Goal: Information Seeking & Learning: Learn about a topic

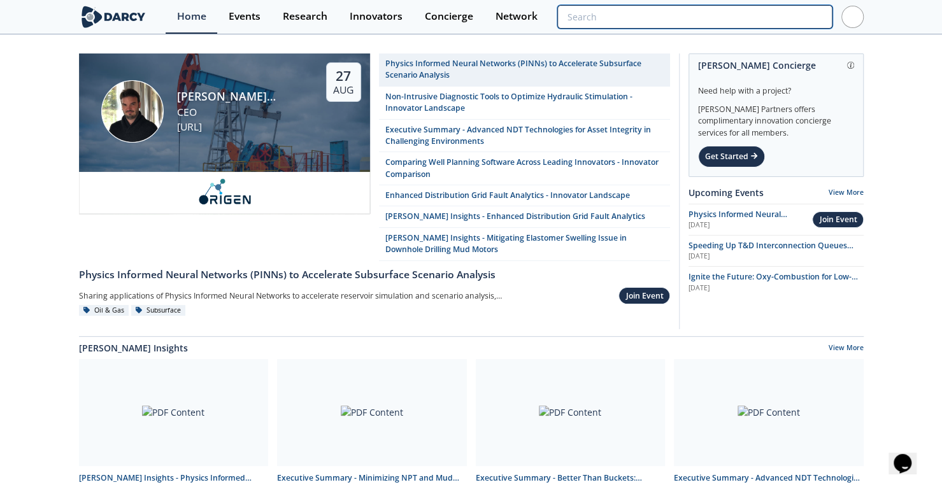
click at [763, 18] on input "search" at bounding box center [694, 17] width 275 height 24
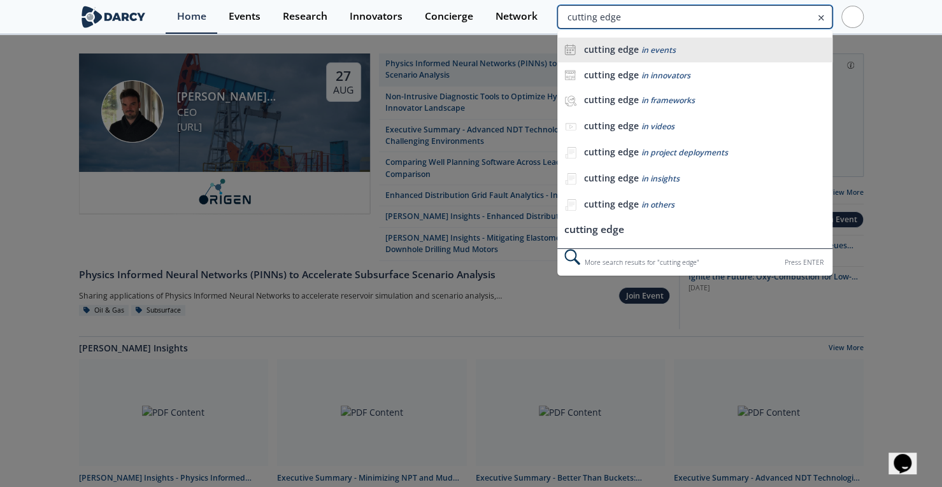
type input "cutting edge"
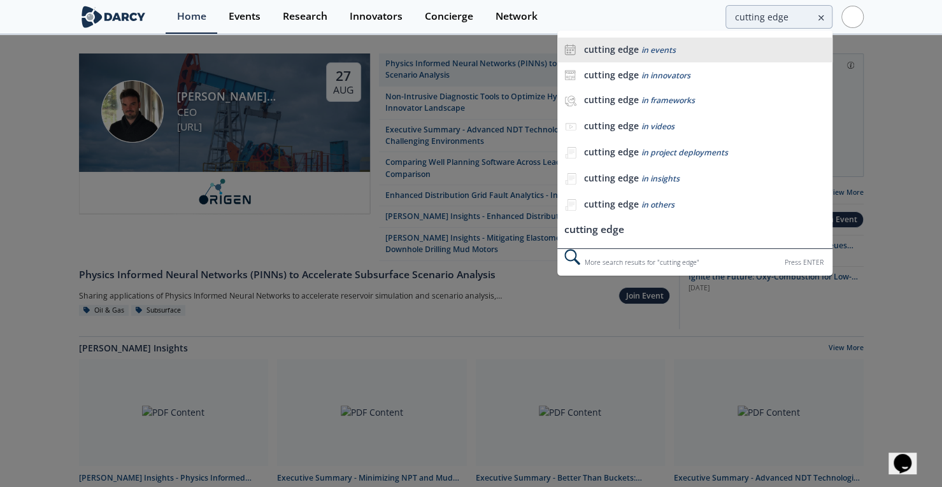
click at [674, 54] on div "cutting edge in events" at bounding box center [705, 50] width 242 height 12
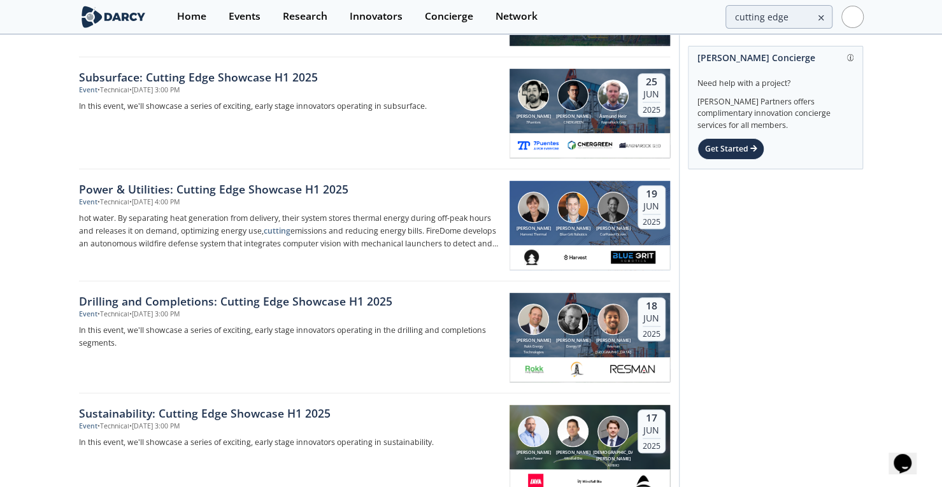
scroll to position [491, 0]
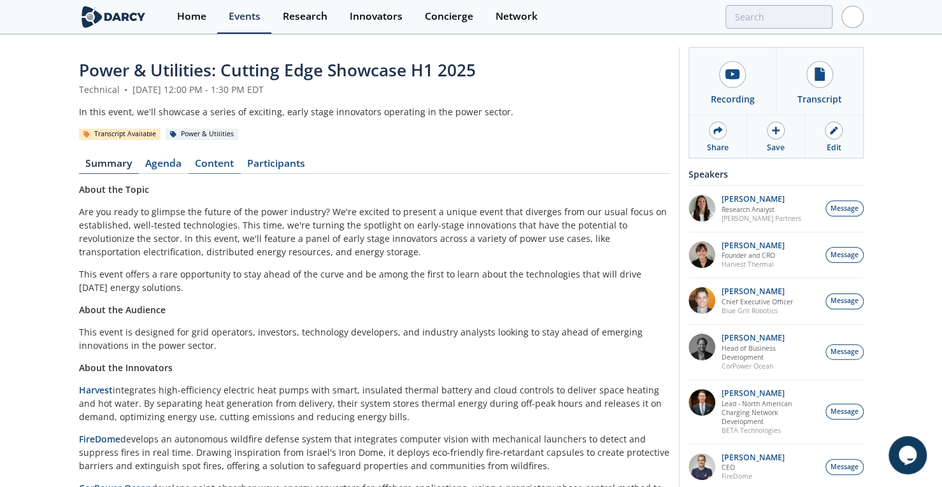
click at [206, 165] on link "Content" at bounding box center [215, 166] width 52 height 15
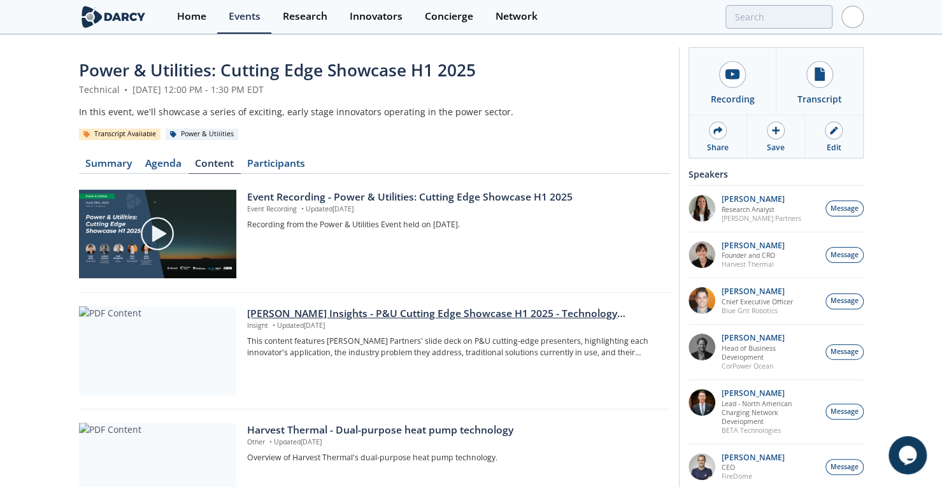
click at [402, 315] on div "Darcy Insights - P&U Cutting Edge Showcase H1 2025 - Technology Summaries" at bounding box center [453, 313] width 413 height 15
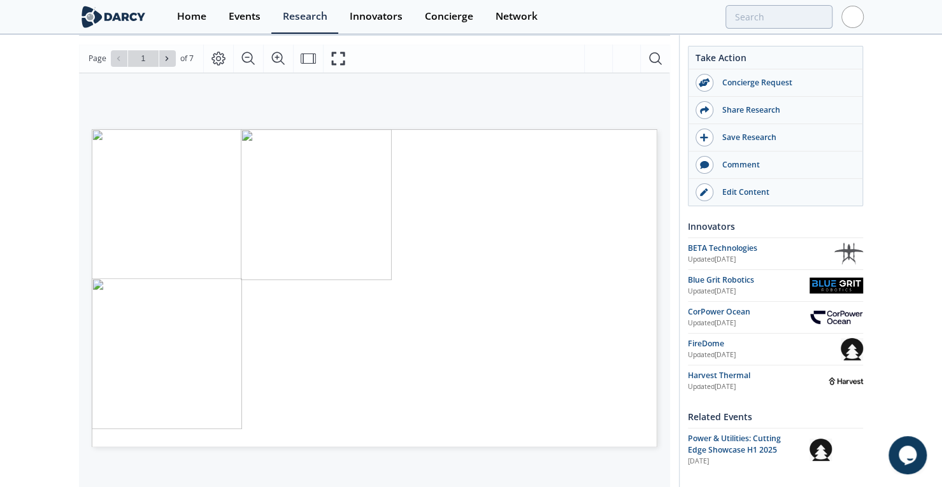
scroll to position [187, 0]
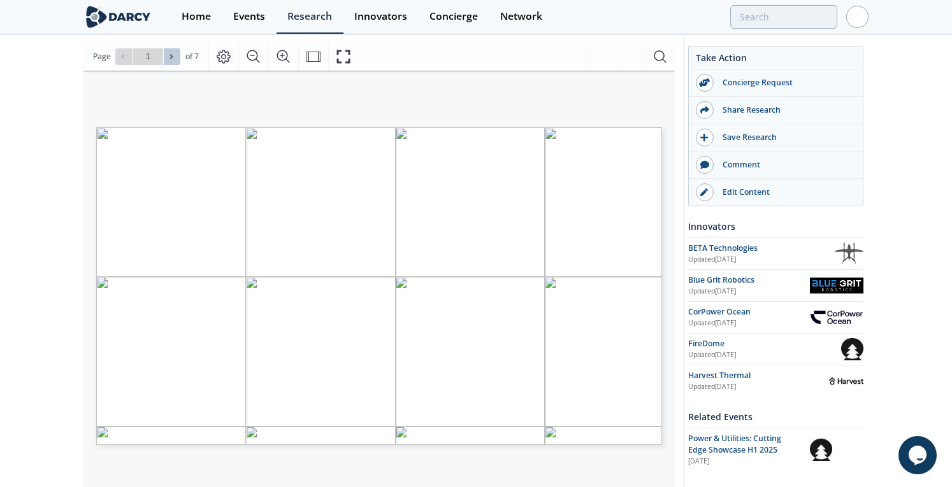
click at [171, 55] on icon at bounding box center [171, 56] width 3 height 4
type input "4"
